Goal: Transaction & Acquisition: Purchase product/service

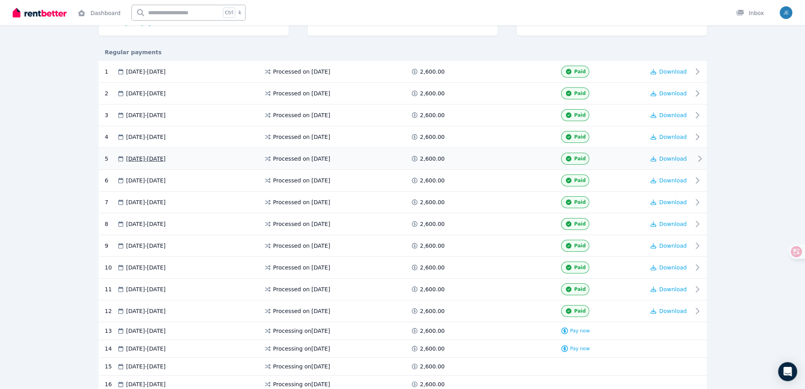
scroll to position [222, 0]
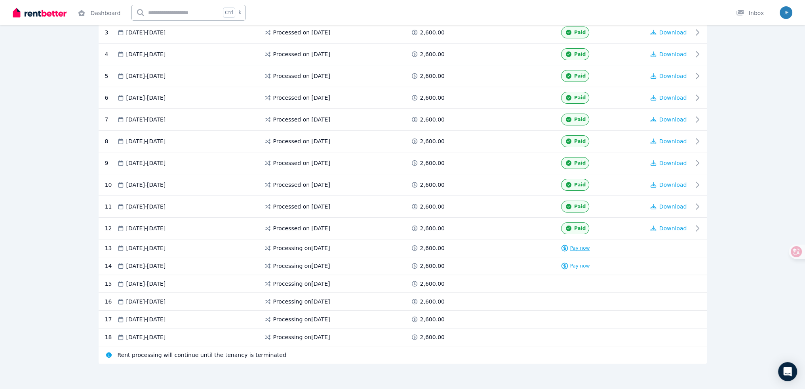
click at [581, 247] on span "Pay now" at bounding box center [580, 248] width 20 height 6
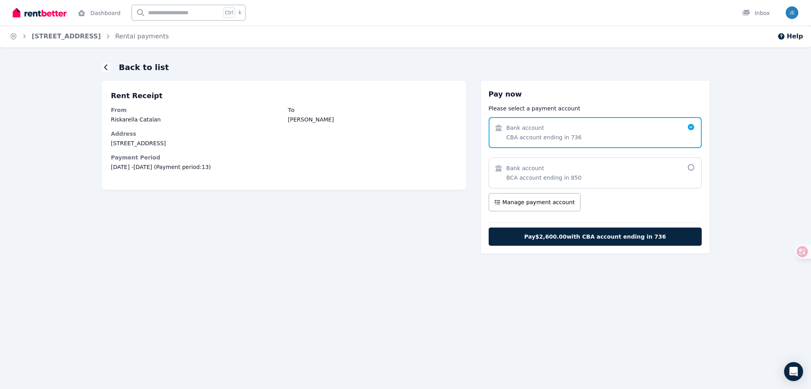
click at [538, 184] on div "Bank account BCA account ending in 850" at bounding box center [595, 173] width 213 height 31
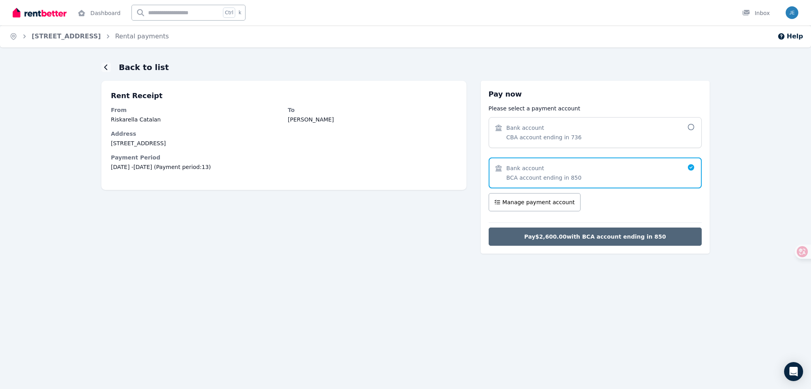
click at [559, 239] on span "Pay $2,600.00 with BCA account ending in 850" at bounding box center [595, 237] width 142 height 8
